Goal: Information Seeking & Learning: Learn about a topic

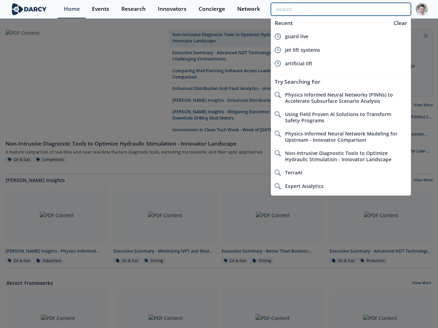
click at [392, 9] on input "search" at bounding box center [341, 9] width 140 height 13
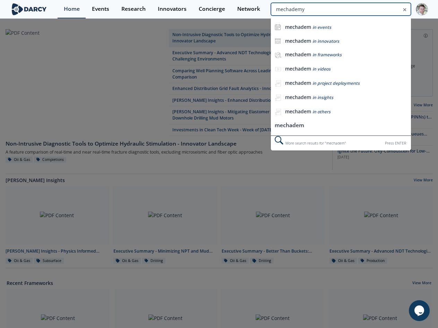
type input "mechademy"
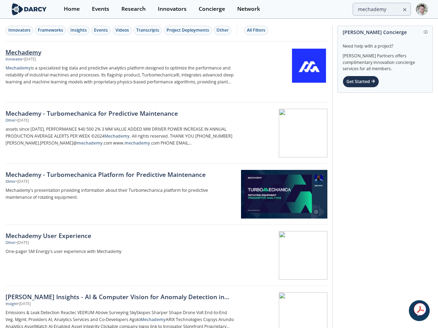
click at [17, 51] on div "Mechademy" at bounding box center [121, 52] width 230 height 9
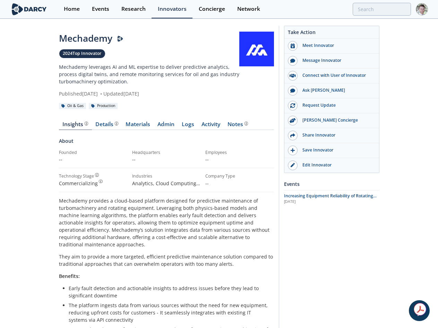
drag, startPoint x: 59, startPoint y: 37, endPoint x: 112, endPoint y: 38, distance: 53.1
click at [112, 38] on div "Mechademy [PERSON_NAME] Presenter" at bounding box center [149, 39] width 180 height 14
copy div "Mechademy"
